Goal: Check status: Check status

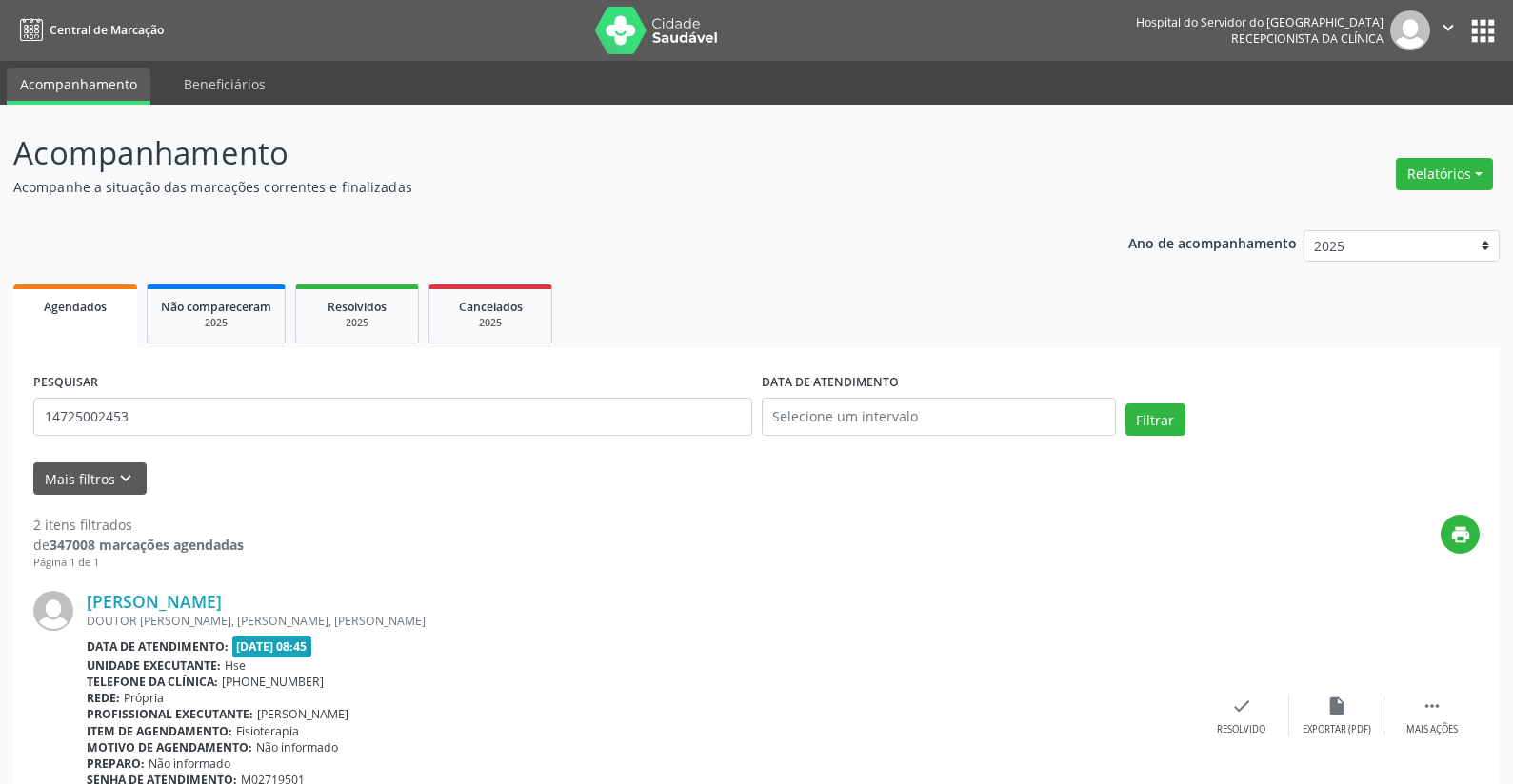
type input "14725002453"
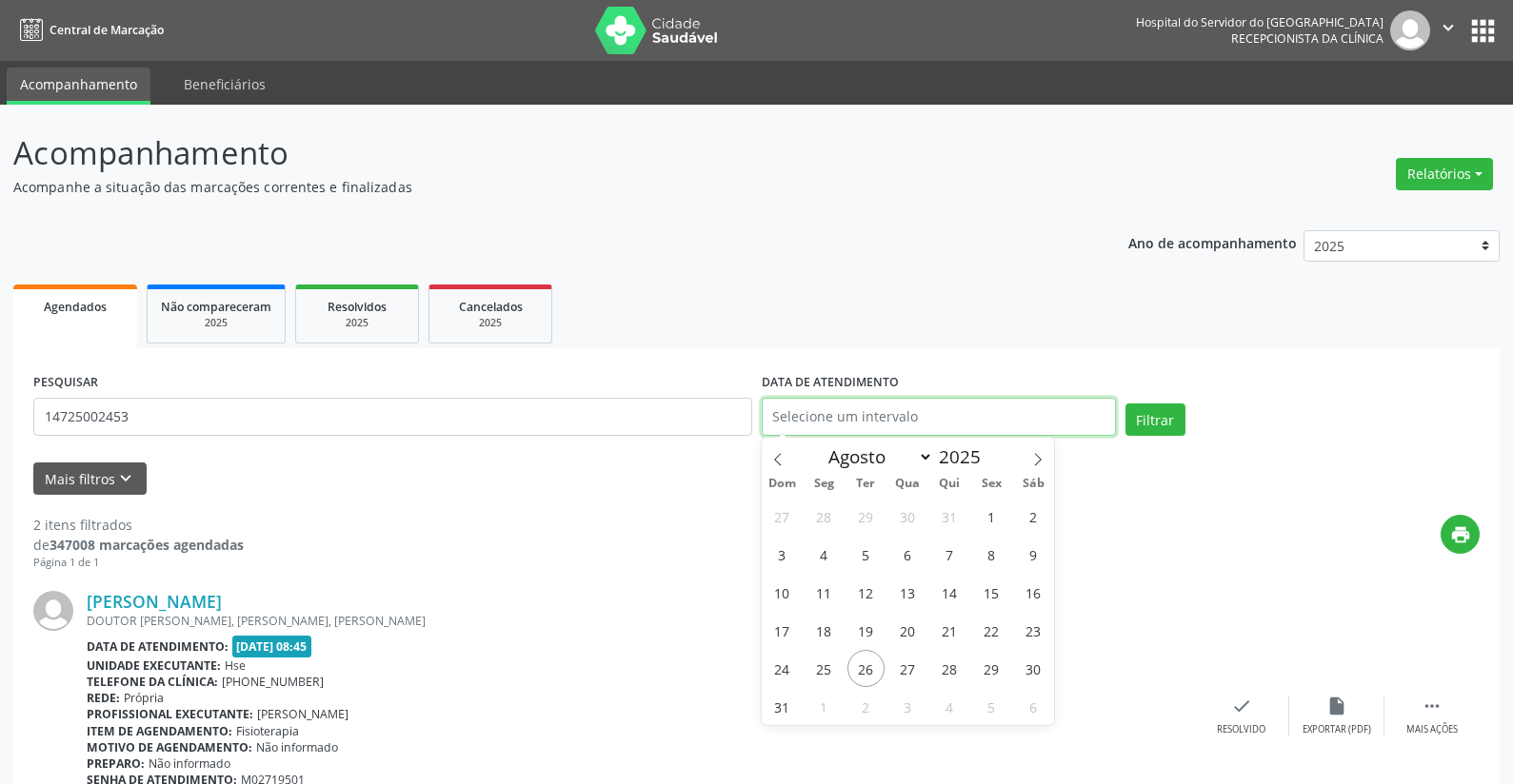
click at [823, 415] on input "text" at bounding box center [938, 417] width 354 height 38
click at [863, 662] on span "26" at bounding box center [865, 669] width 37 height 37
type input "[DATE]"
click at [863, 662] on span "26" at bounding box center [865, 669] width 37 height 37
select select "7"
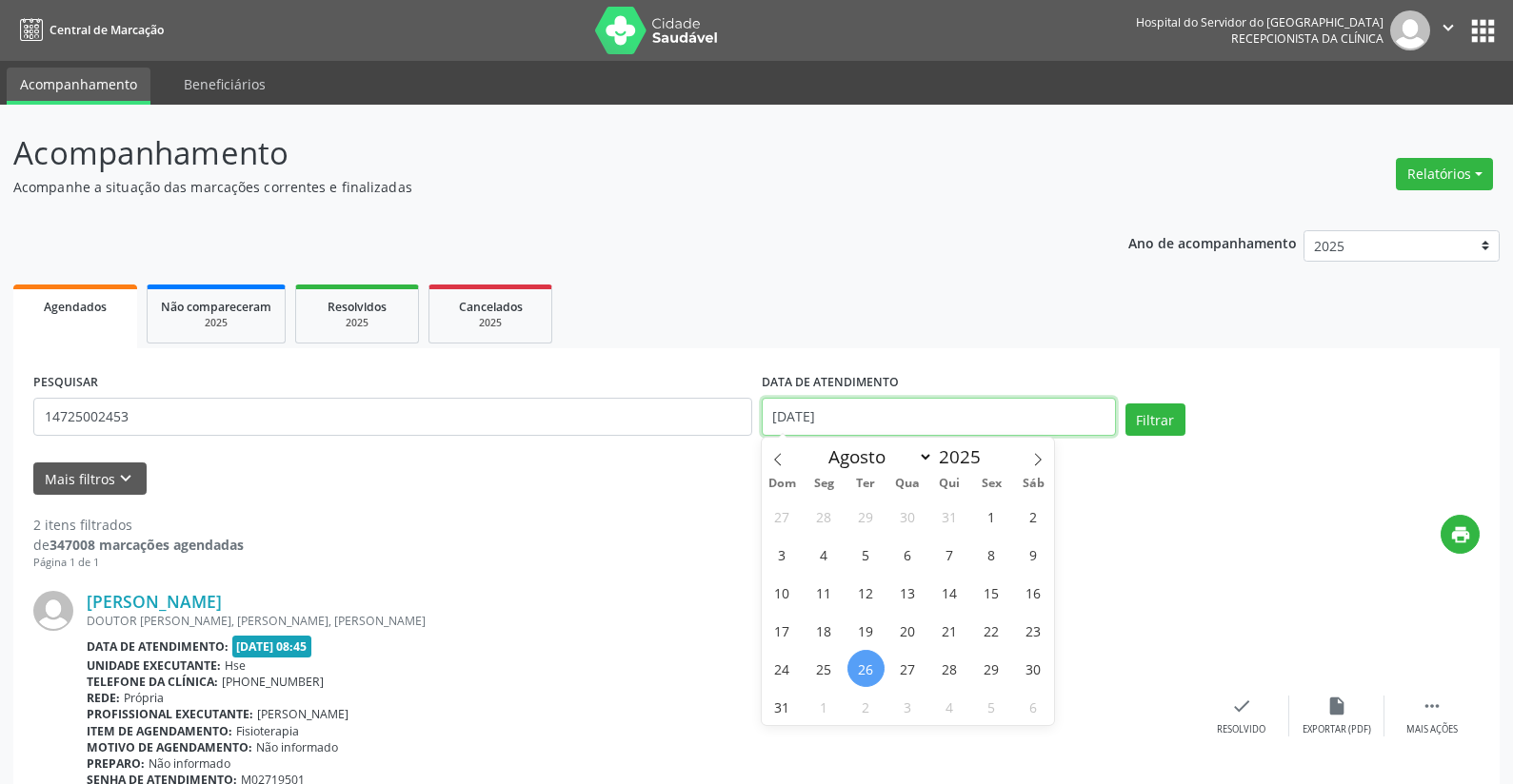
drag, startPoint x: 857, startPoint y: 409, endPoint x: 694, endPoint y: 399, distance: 163.3
click at [694, 399] on div "PESQUISAR 14725002453 DATA DE ATENDIMENTO [DATE] Filtrar" at bounding box center [756, 408] width 1456 height 81
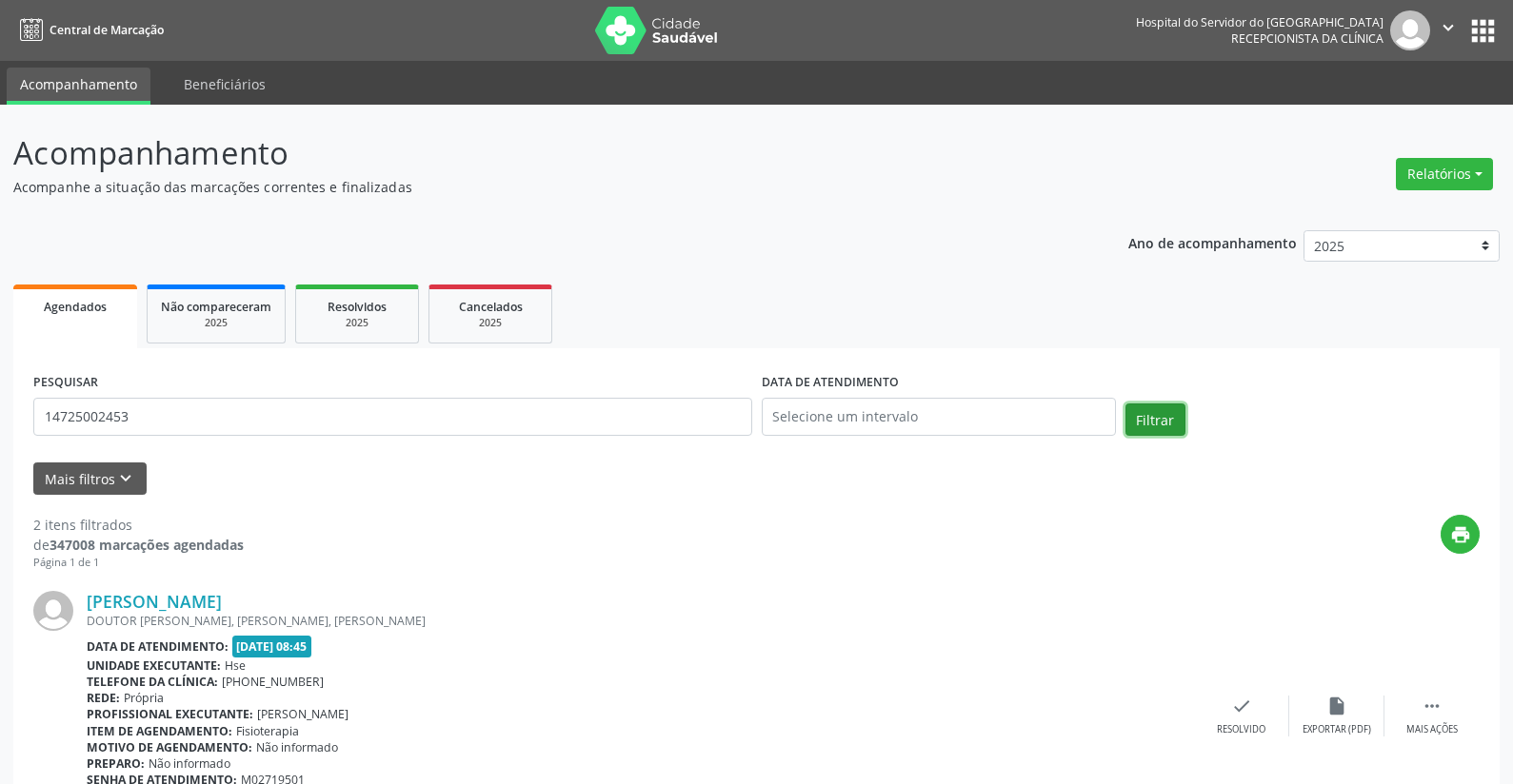
click at [1158, 414] on button "Filtrar" at bounding box center [1154, 420] width 60 height 32
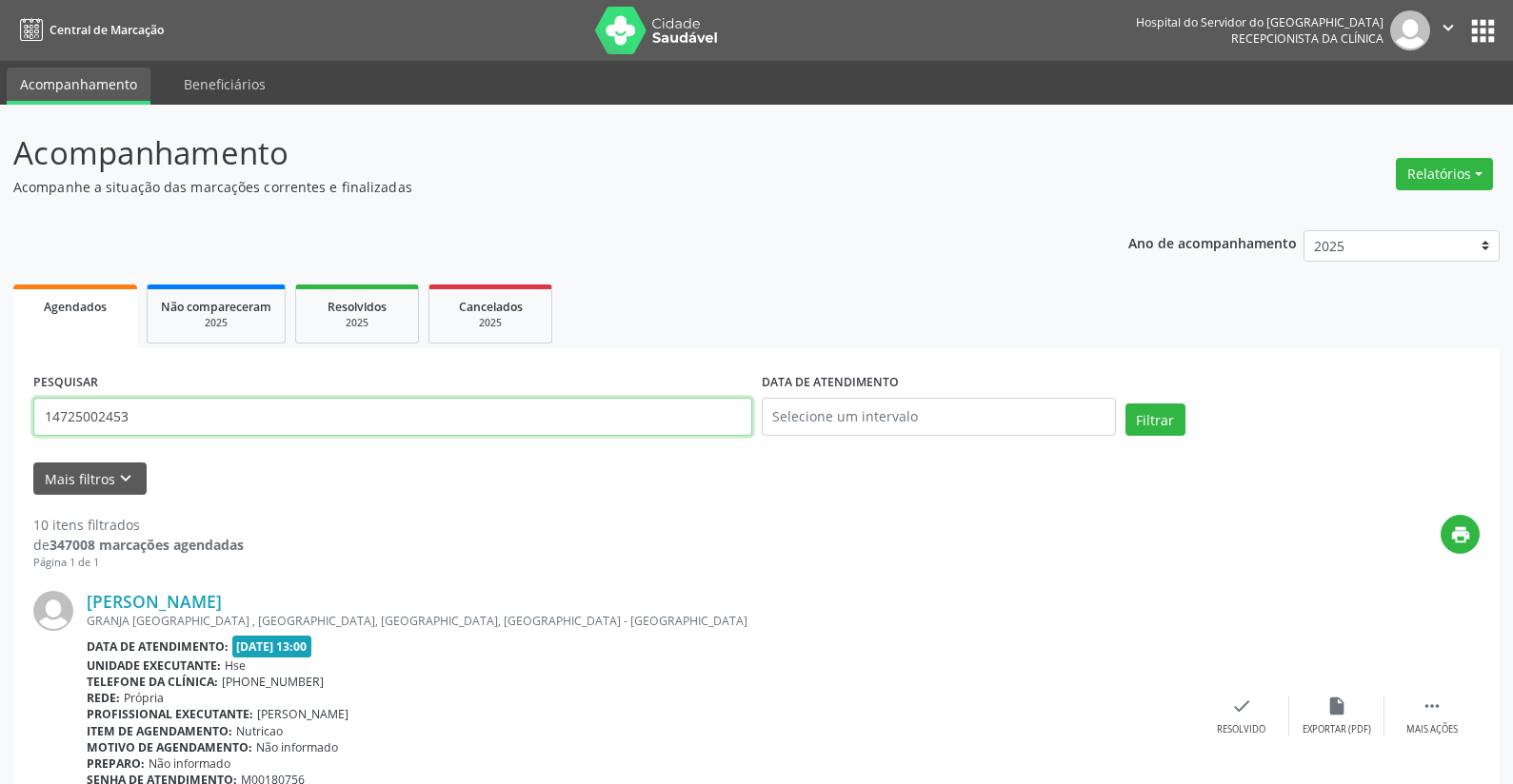
click at [158, 409] on input "14725002453" at bounding box center [392, 417] width 718 height 38
type input "1"
type input "23171472449"
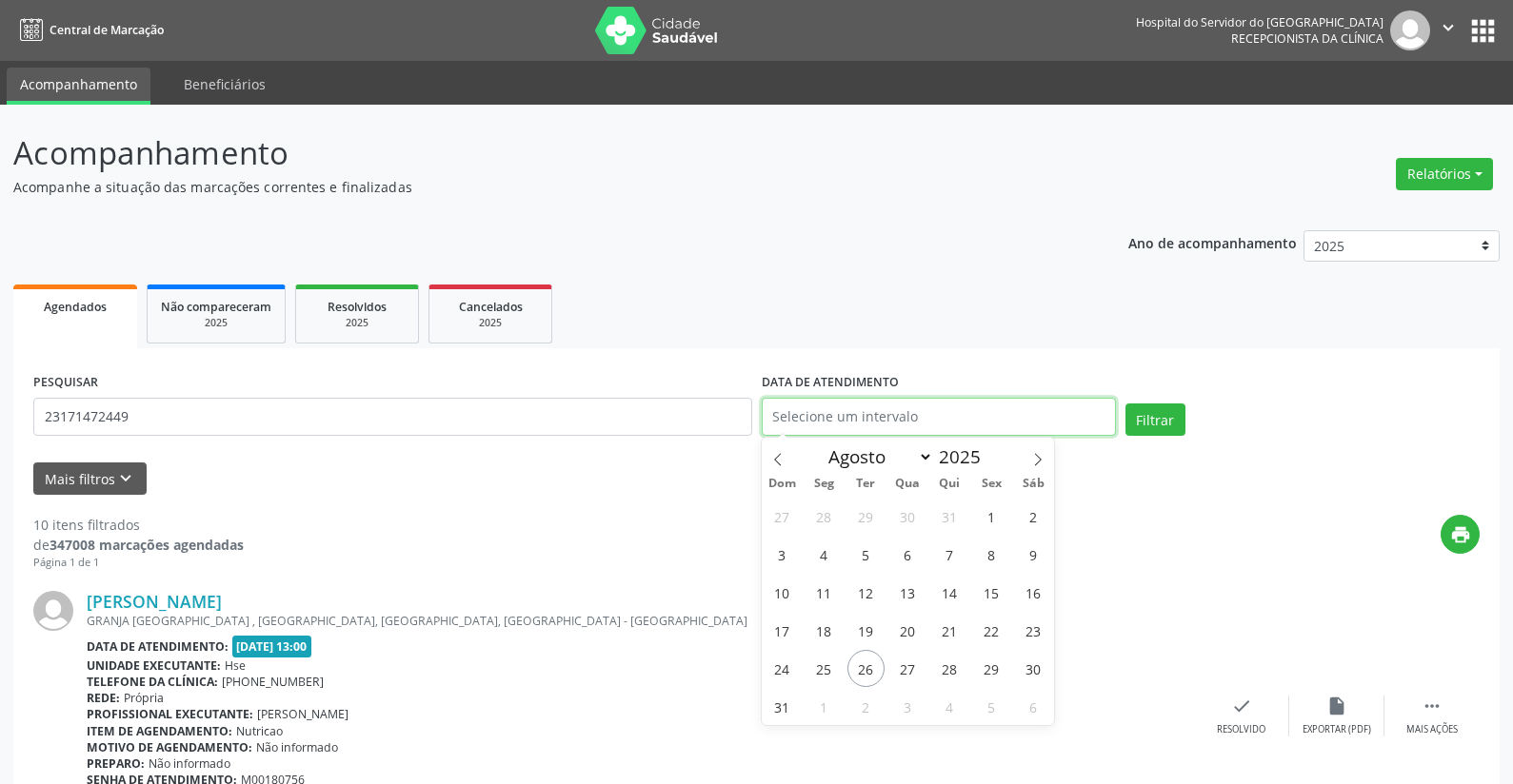
click at [806, 415] on input "text" at bounding box center [938, 417] width 354 height 38
click at [858, 665] on span "26" at bounding box center [865, 669] width 37 height 37
type input "[DATE]"
click at [858, 665] on span "26" at bounding box center [865, 669] width 37 height 37
drag, startPoint x: 840, startPoint y: 409, endPoint x: 628, endPoint y: 420, distance: 212.3
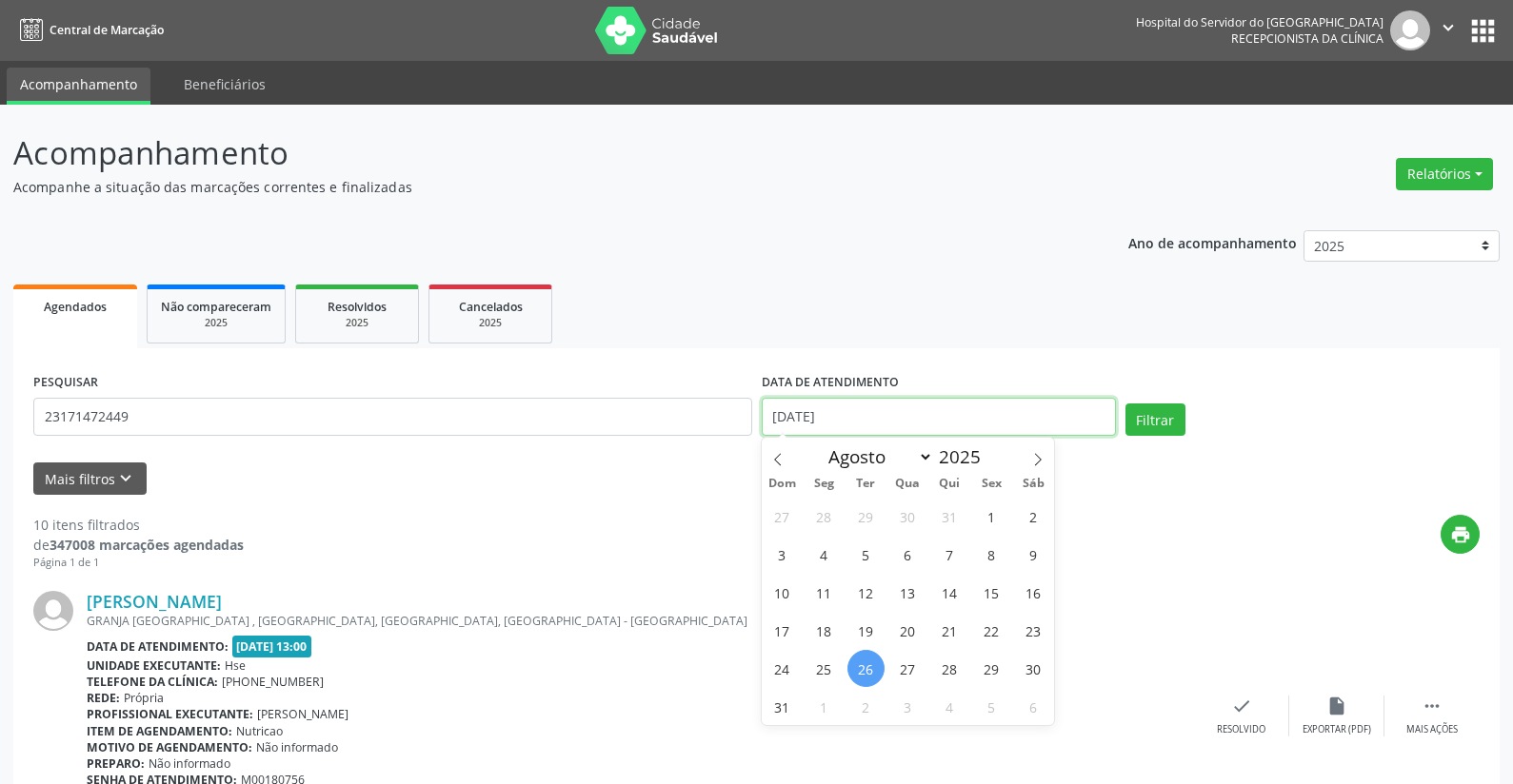
click at [628, 420] on div "PESQUISAR 23171472449 DATA DE ATENDIMENTO [DATE] Filtrar" at bounding box center [756, 408] width 1456 height 81
click at [1157, 419] on button "Filtrar" at bounding box center [1154, 420] width 60 height 32
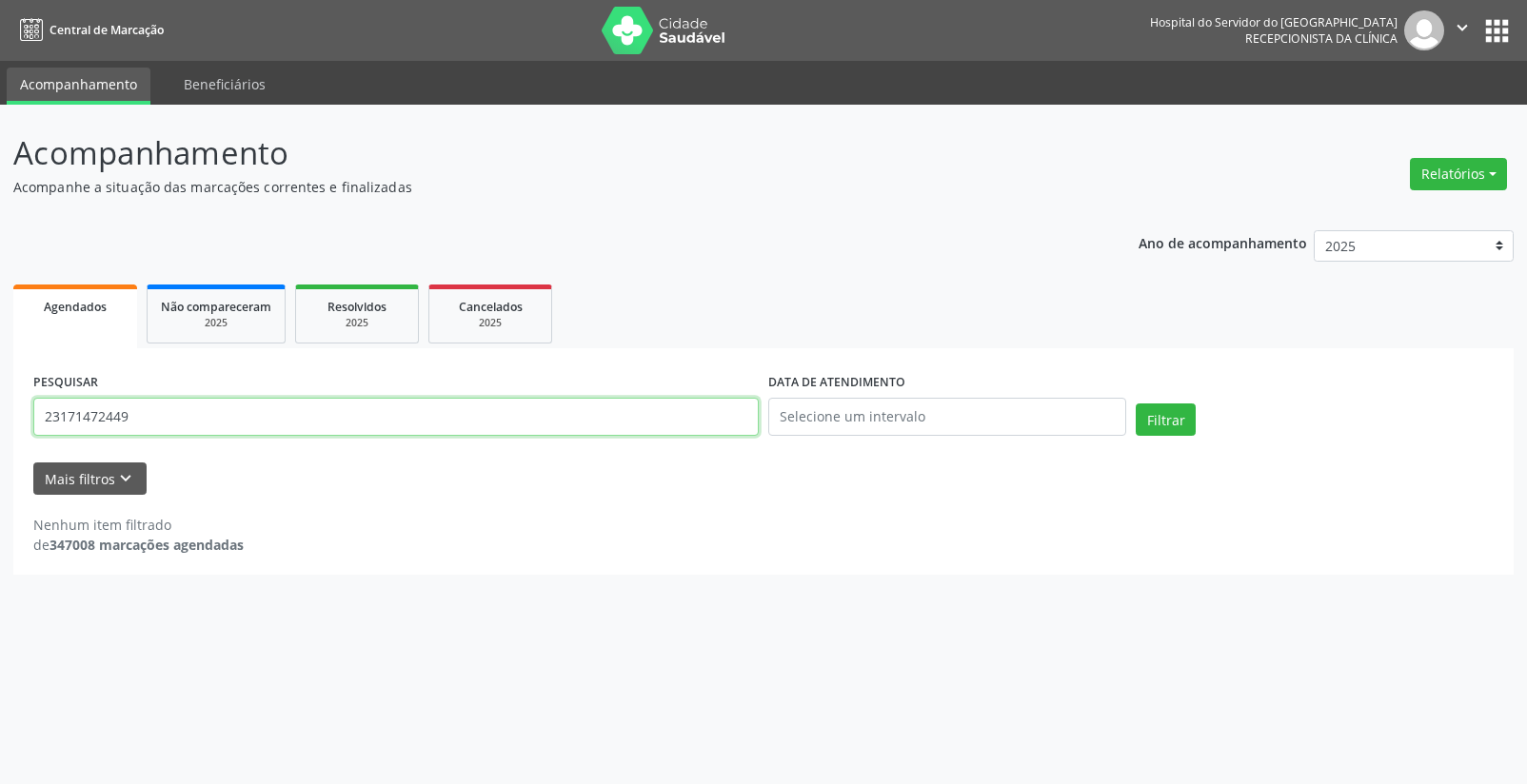
click at [159, 416] on input "23171472449" at bounding box center [396, 417] width 725 height 38
type input "2"
